Goal: Task Accomplishment & Management: Complete application form

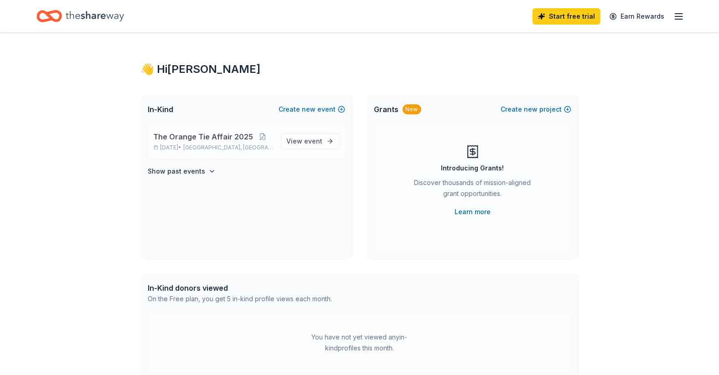
click at [180, 143] on div "The Orange Tie Affair 2025 Oct 04, 2025 • Gloucester Township, NJ" at bounding box center [214, 141] width 120 height 20
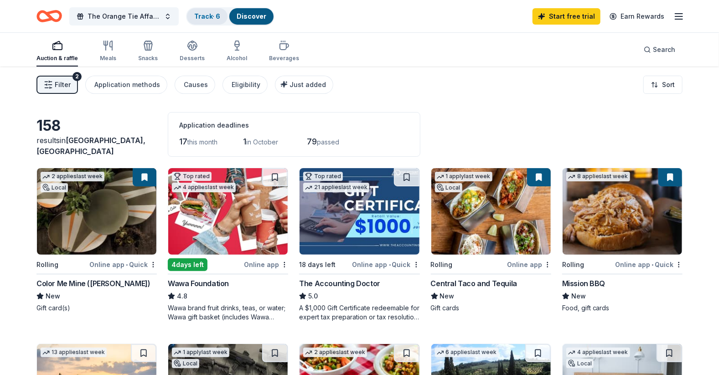
click at [210, 15] on link "Track · 6" at bounding box center [207, 16] width 26 height 8
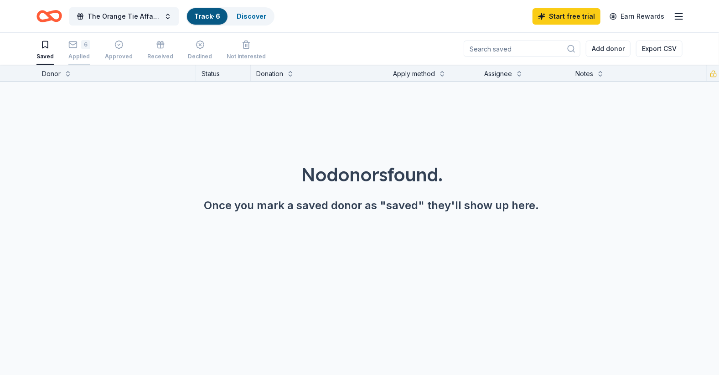
click at [77, 47] on div "6" at bounding box center [79, 44] width 22 height 9
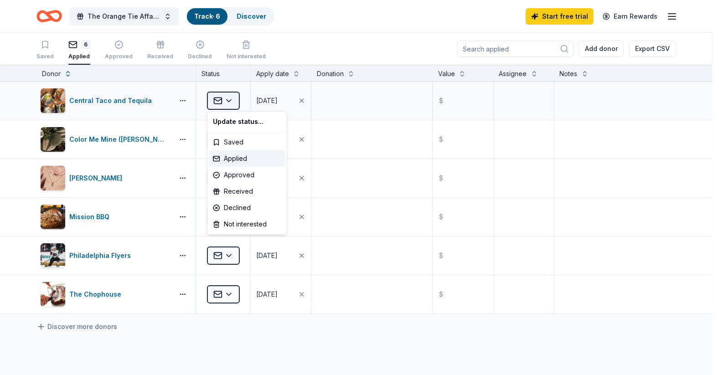
click at [229, 101] on html "The Orange Tie Affair 2025 Track · 6 Discover Start free trial Earn Rewards Sav…" at bounding box center [359, 187] width 719 height 375
click at [115, 101] on html "The Orange Tie Affair 2025 Track · 6 Discover Start free trial Earn Rewards Sav…" at bounding box center [363, 187] width 726 height 375
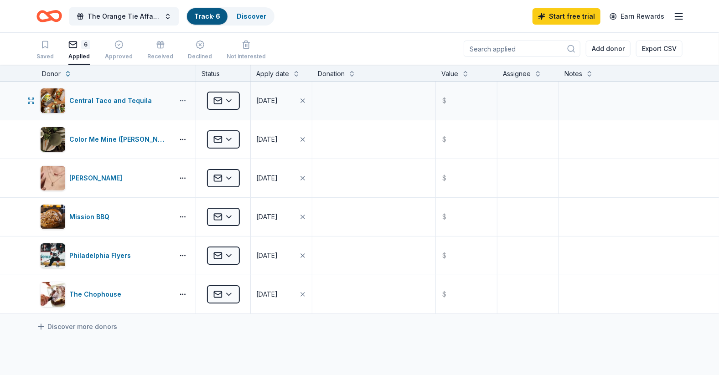
click at [184, 101] on button "button" at bounding box center [183, 100] width 18 height 7
click at [380, 100] on textarea at bounding box center [373, 100] width 121 height 36
click at [89, 100] on div "Central Taco and Tequila" at bounding box center [112, 100] width 86 height 11
click at [87, 175] on div "Kendra Scott" at bounding box center [97, 178] width 57 height 11
click at [93, 255] on div "Philadelphia Flyers" at bounding box center [101, 255] width 65 height 11
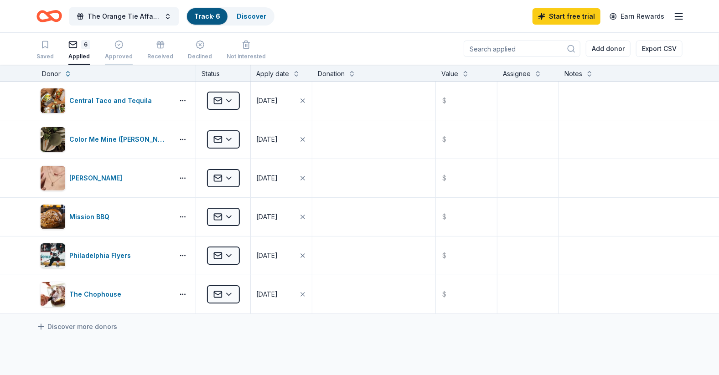
click at [118, 47] on icon "button" at bounding box center [118, 44] width 9 height 9
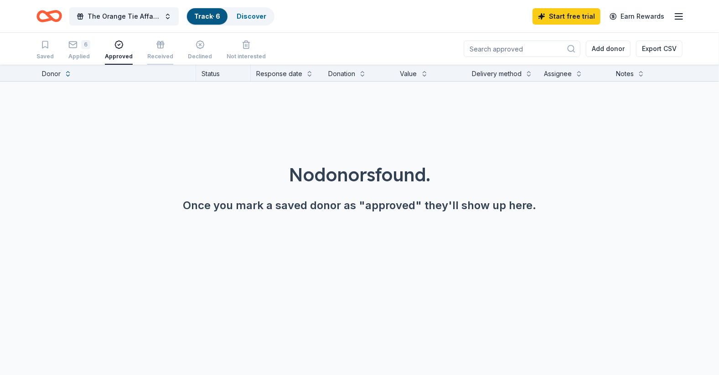
click at [157, 47] on icon "button" at bounding box center [160, 44] width 9 height 9
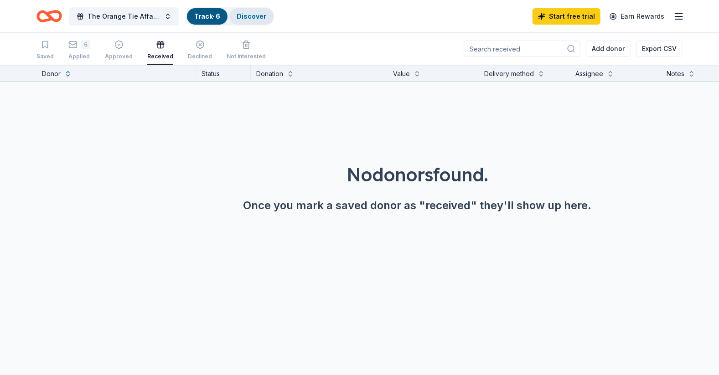
click at [252, 20] on link "Discover" at bounding box center [252, 16] width 30 height 8
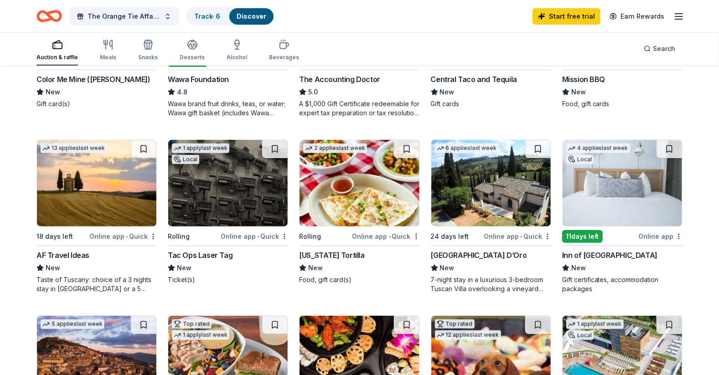
scroll to position [228, 0]
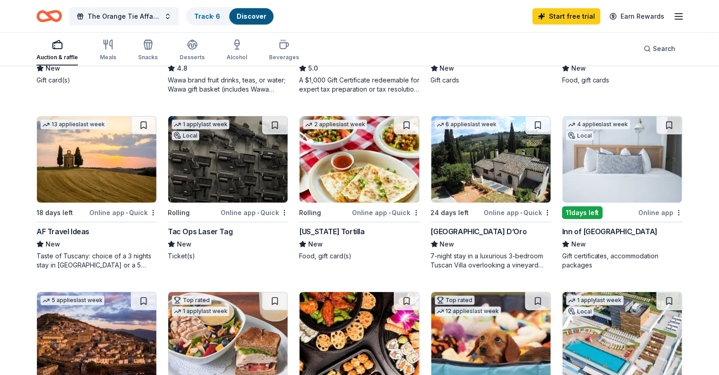
click at [584, 232] on div "Inn of [GEOGRAPHIC_DATA]" at bounding box center [609, 231] width 95 height 11
click at [671, 127] on button at bounding box center [669, 125] width 26 height 18
click at [591, 232] on div "Inn of [GEOGRAPHIC_DATA]" at bounding box center [609, 231] width 95 height 11
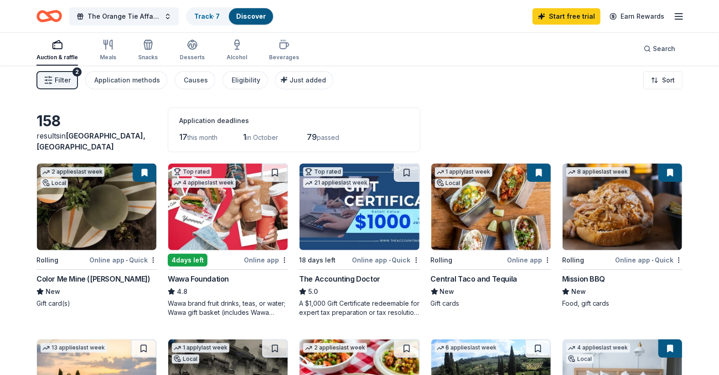
scroll to position [0, 0]
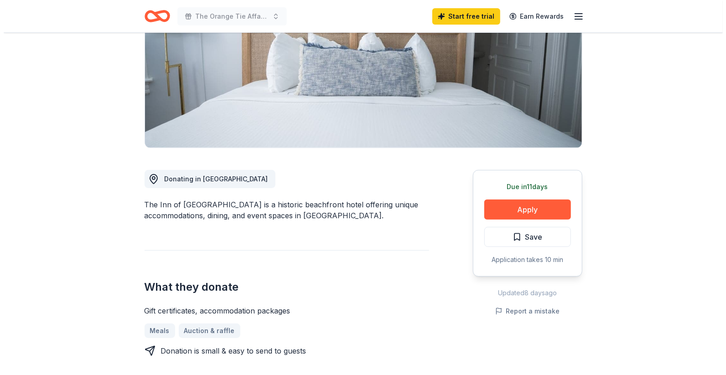
scroll to position [137, 0]
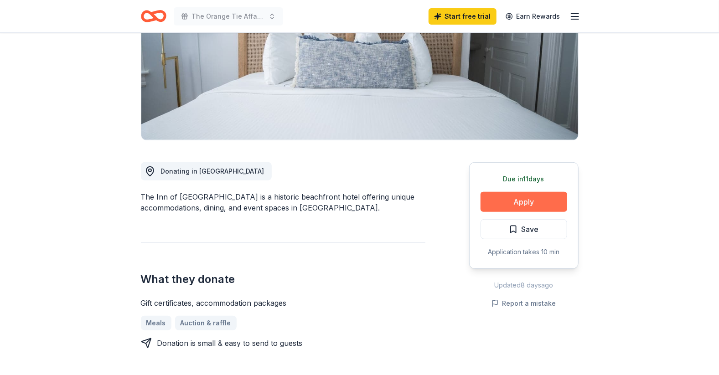
click at [518, 206] on button "Apply" at bounding box center [523, 202] width 87 height 20
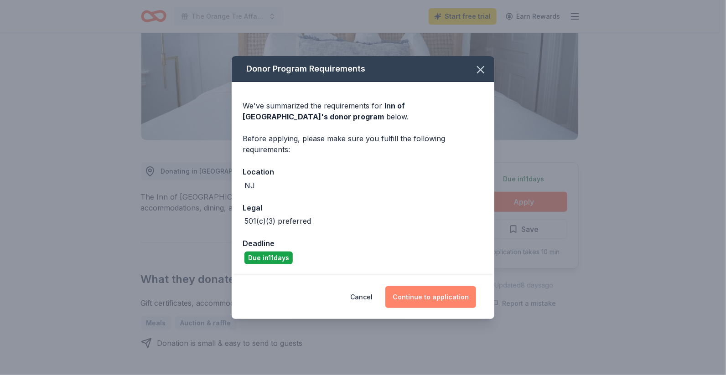
click at [421, 300] on button "Continue to application" at bounding box center [430, 297] width 91 height 22
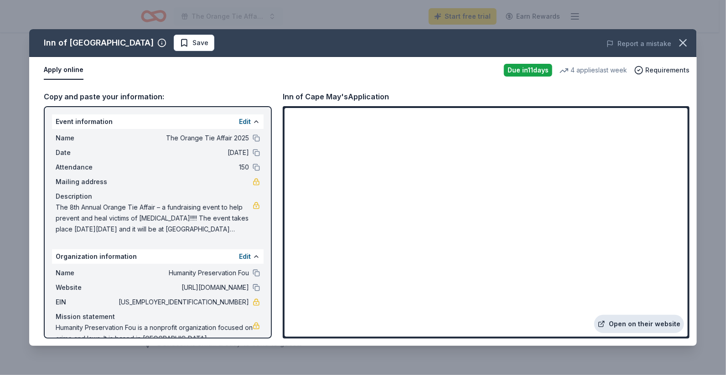
click at [646, 325] on link "Open on their website" at bounding box center [639, 324] width 90 height 18
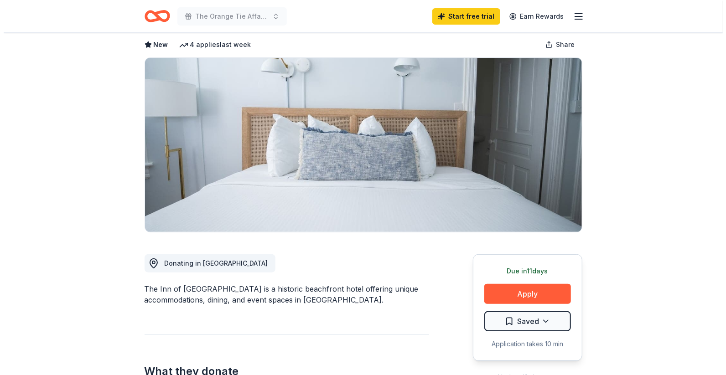
scroll to position [137, 0]
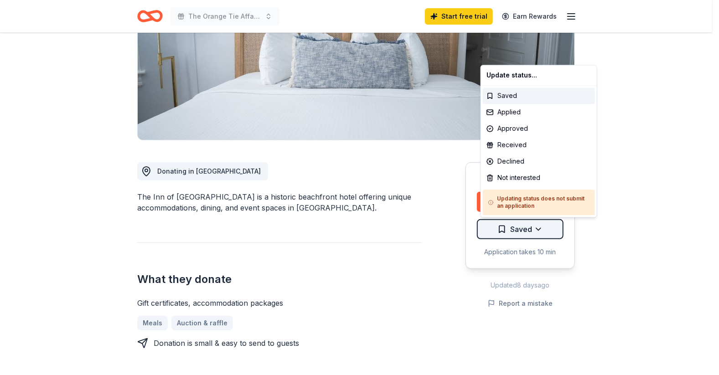
click at [541, 227] on html "The Orange Tie Affair 2025 Start free trial Earn Rewards Due [DATE] Share Inn o…" at bounding box center [359, 50] width 719 height 375
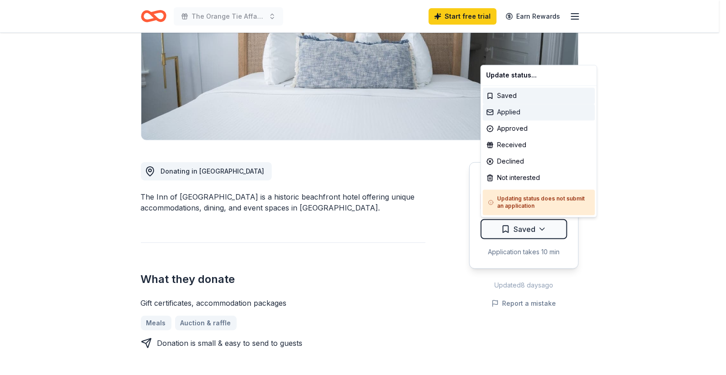
click at [513, 113] on div "Applied" at bounding box center [539, 112] width 112 height 16
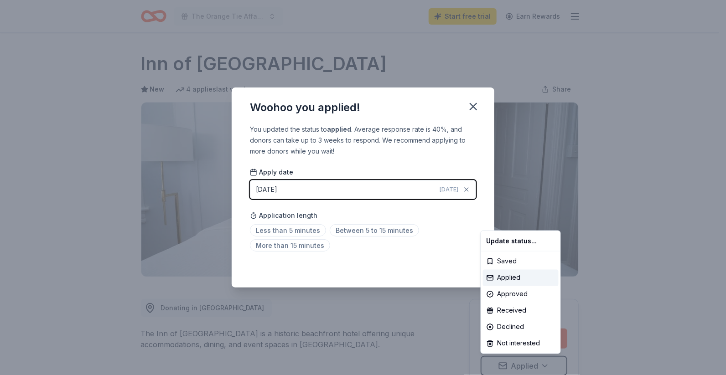
click at [283, 232] on html "The Orange Tie Affair 2025 Start free trial Earn Rewards Due [DATE] Share Inn o…" at bounding box center [363, 187] width 726 height 375
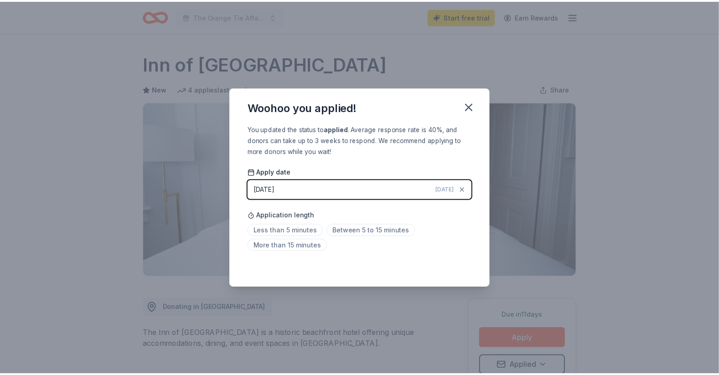
scroll to position [0, 0]
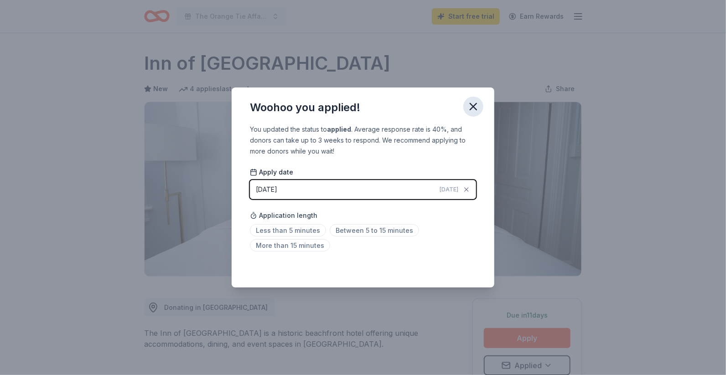
click at [471, 106] on icon "button" at bounding box center [473, 106] width 13 height 13
